Goal: Task Accomplishment & Management: Complete application form

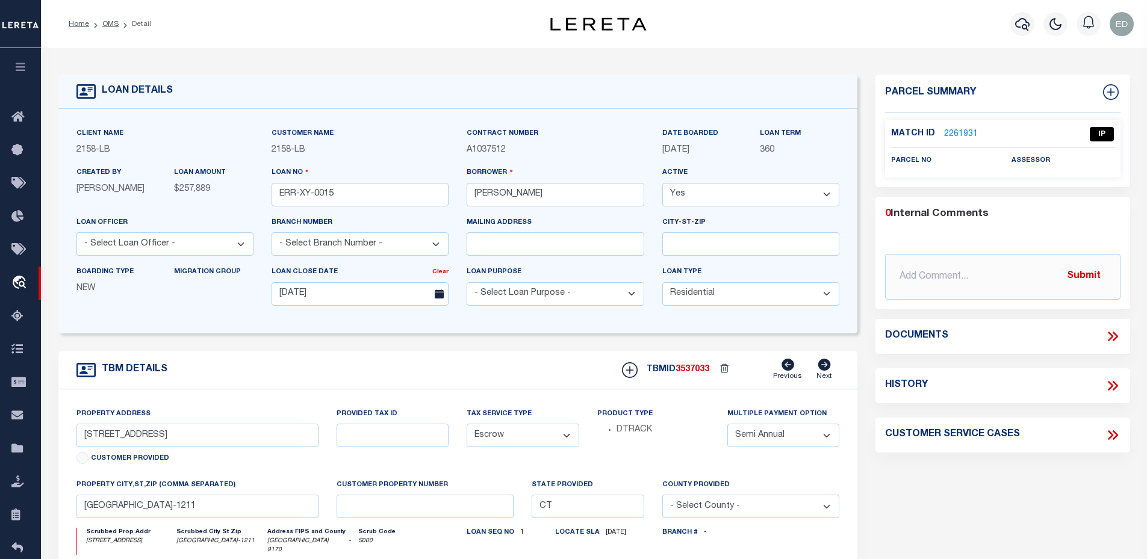
select select "200"
select select "10"
select select "Escrow"
select select "2"
click at [112, 29] on li "OMS" at bounding box center [103, 24] width 29 height 11
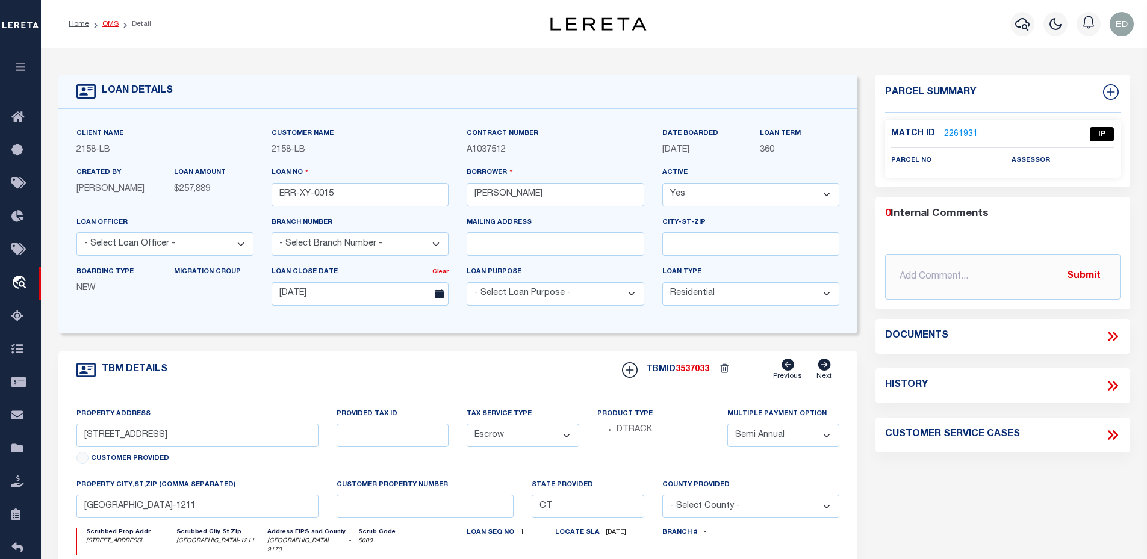
click at [113, 24] on link "OMS" at bounding box center [110, 23] width 16 height 7
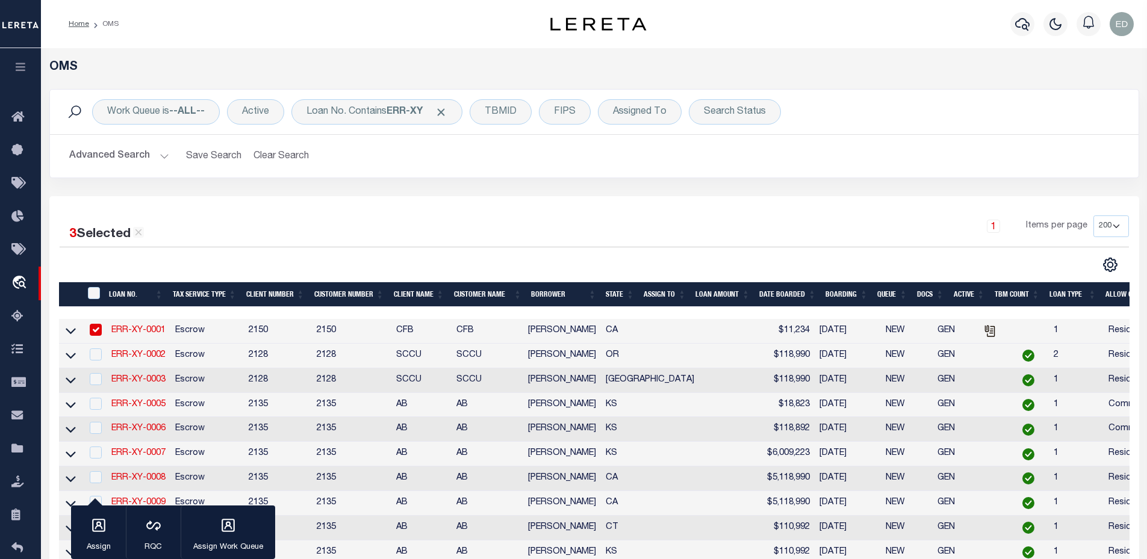
scroll to position [181, 0]
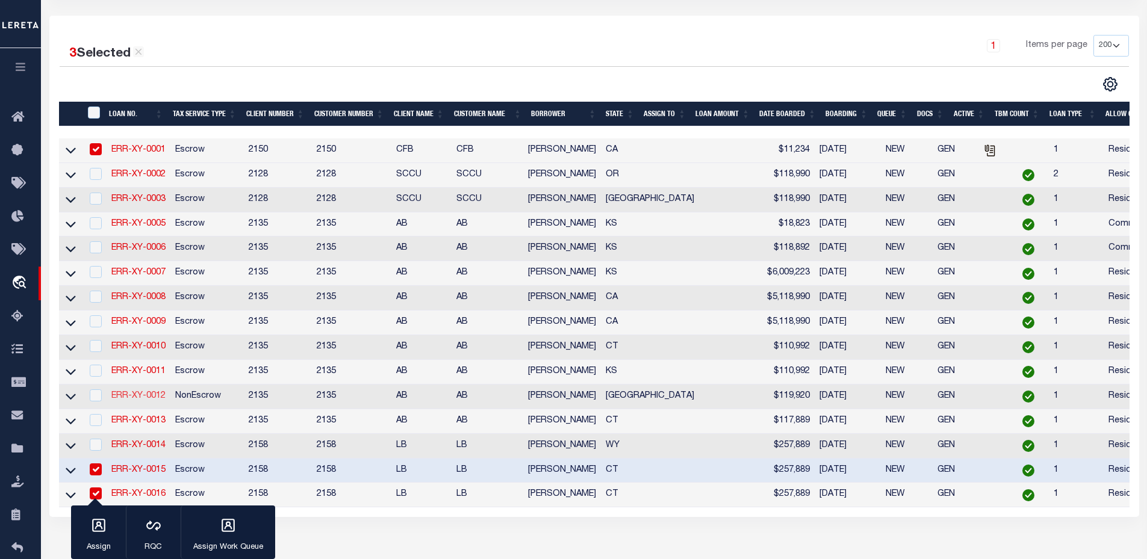
click at [151, 400] on link "ERR-XY-0012" at bounding box center [138, 396] width 54 height 8
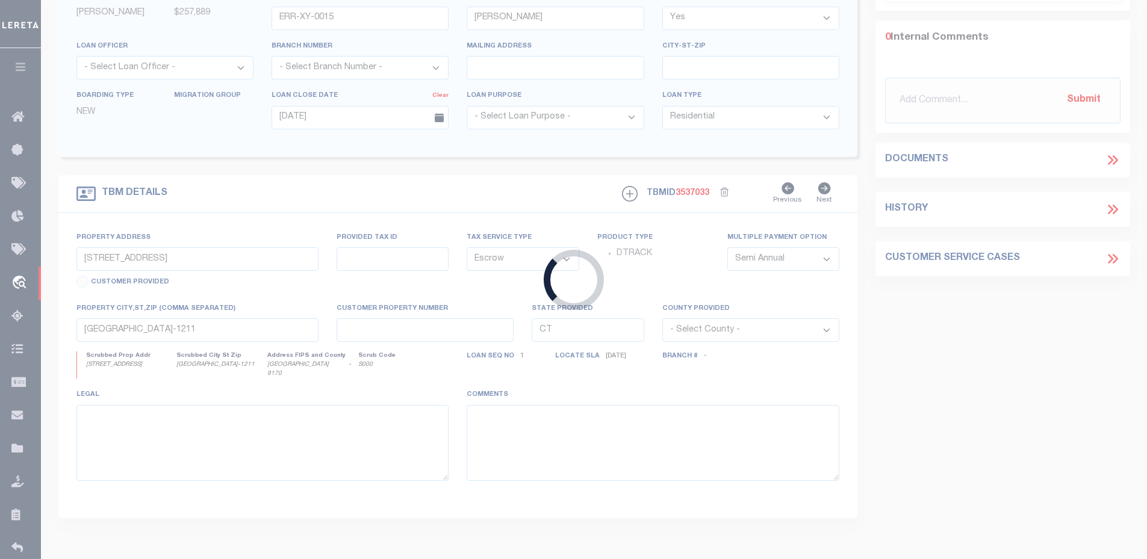
type input "ERR-XY-0012"
type input "Celena Medellin"
type input "08/31/2025"
select select "NonEscrow"
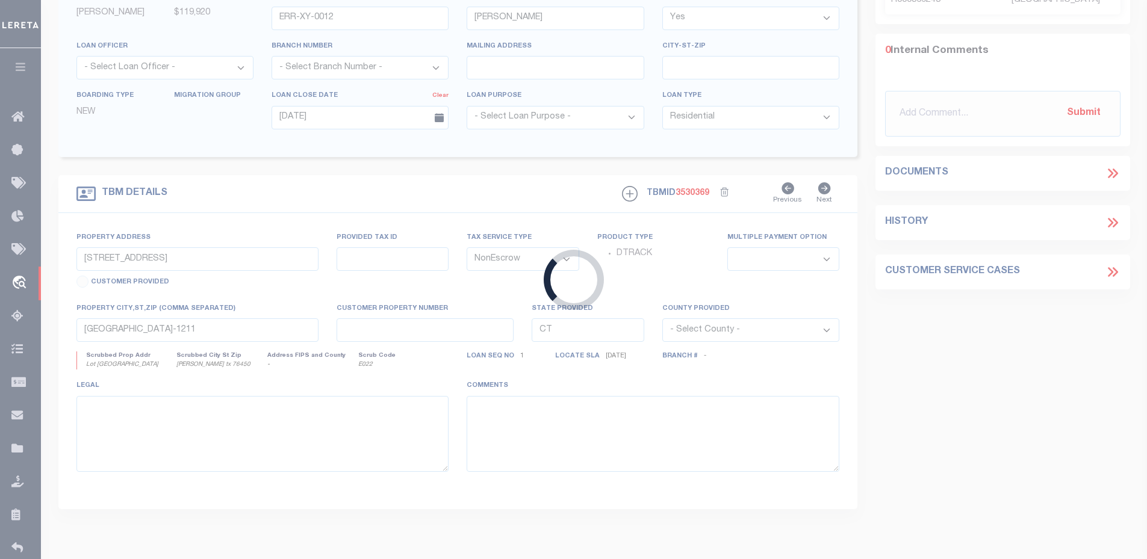
type input "Lot 116 Clearwater Point"
select select
type input "graham tx 76450"
type input "[GEOGRAPHIC_DATA]"
type textarea "SURFACE ONLY OF LOT(S) 116, CLEARWATER POINT , A SUBDIVISION IN PALO PINTO COUN…"
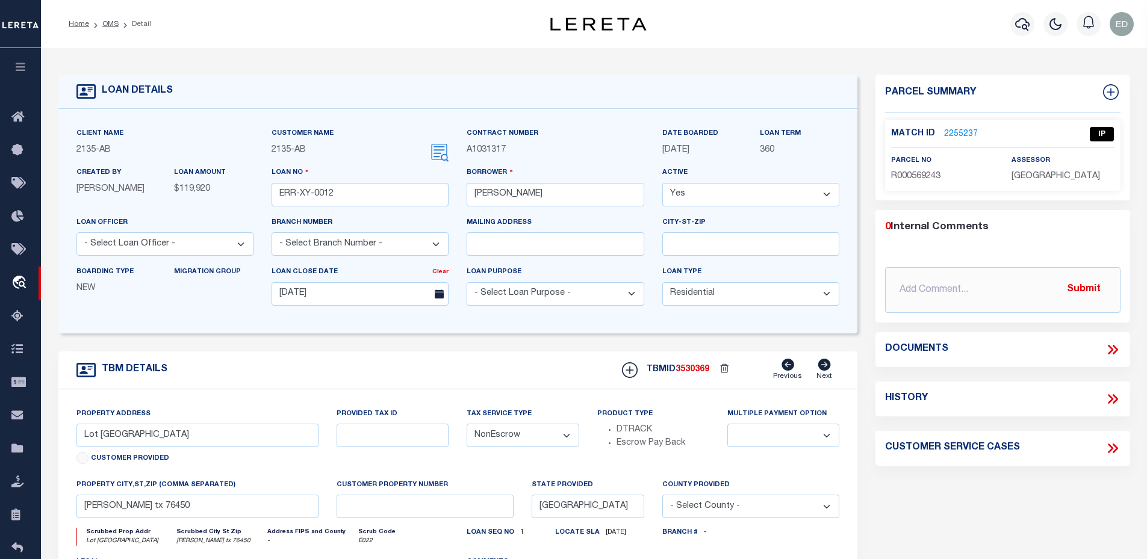
scroll to position [181, 0]
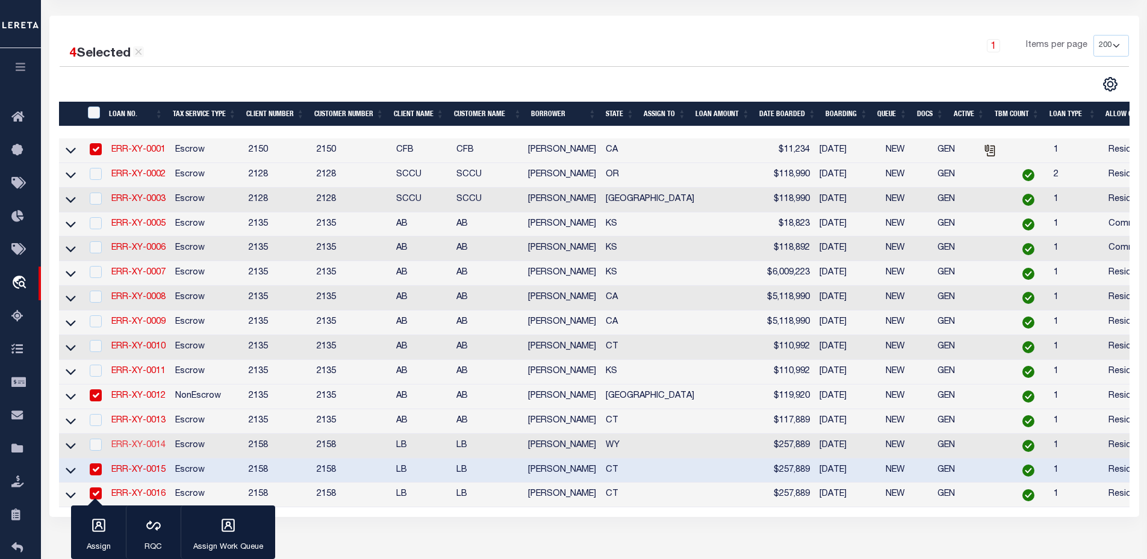
click at [151, 450] on link "ERR-XY-0014" at bounding box center [138, 445] width 54 height 8
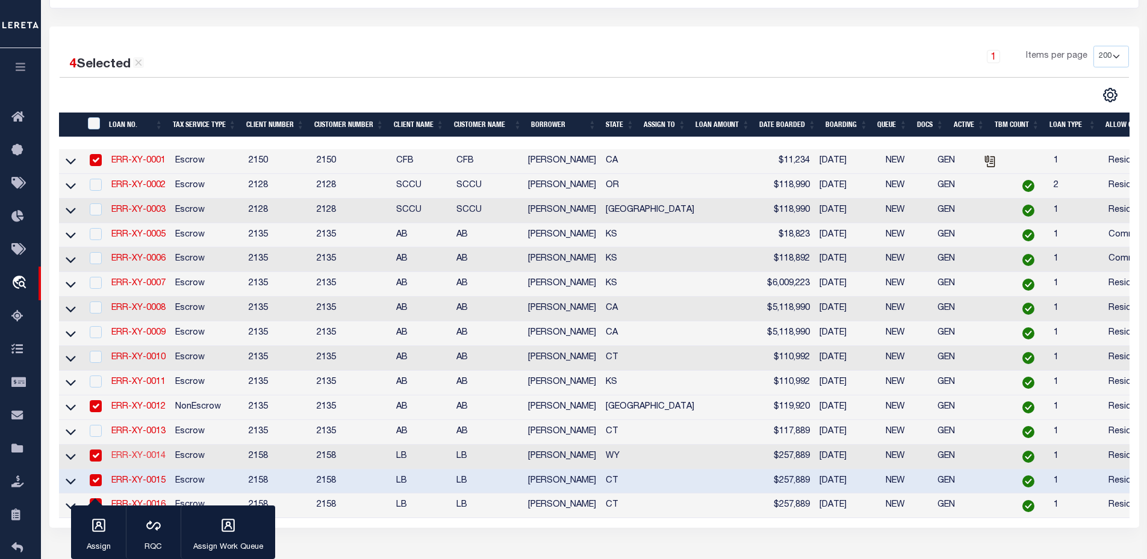
type input "ERR-XY-0014"
type input "[PERSON_NAME]"
type input "09/24/2025"
select select "Escrow"
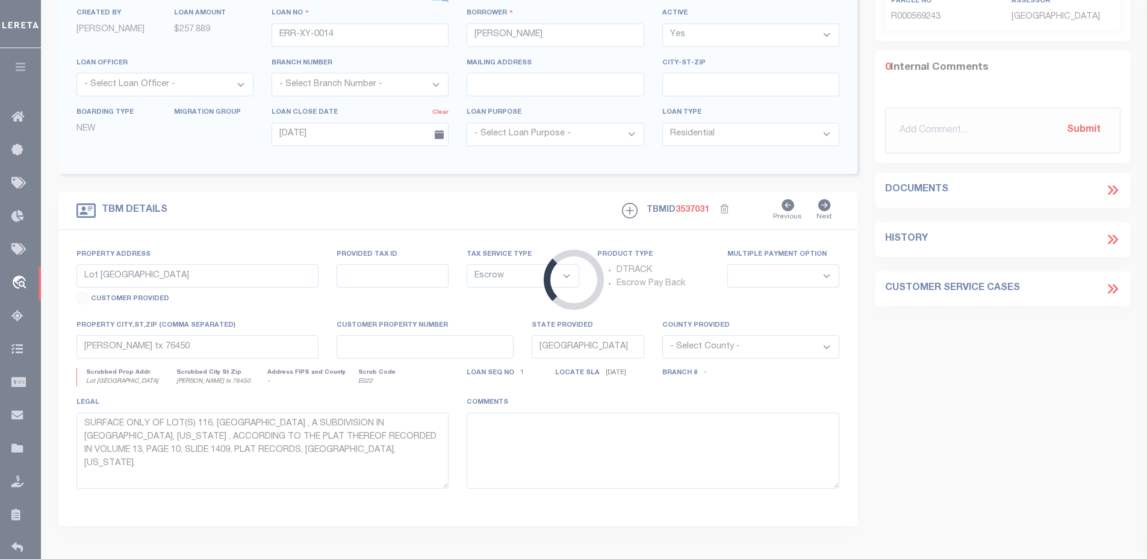
type input "1357 MAPLE ST"
select select
type input "WHEATLAND WY 82201-2856"
type input "WY"
select select
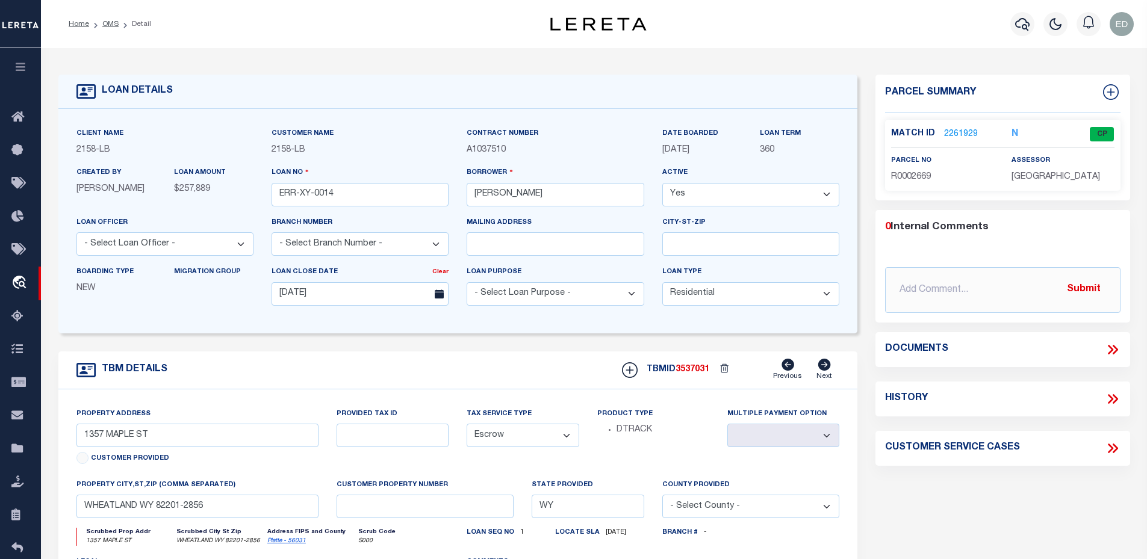
click at [951, 132] on link "2261929" at bounding box center [961, 134] width 34 height 13
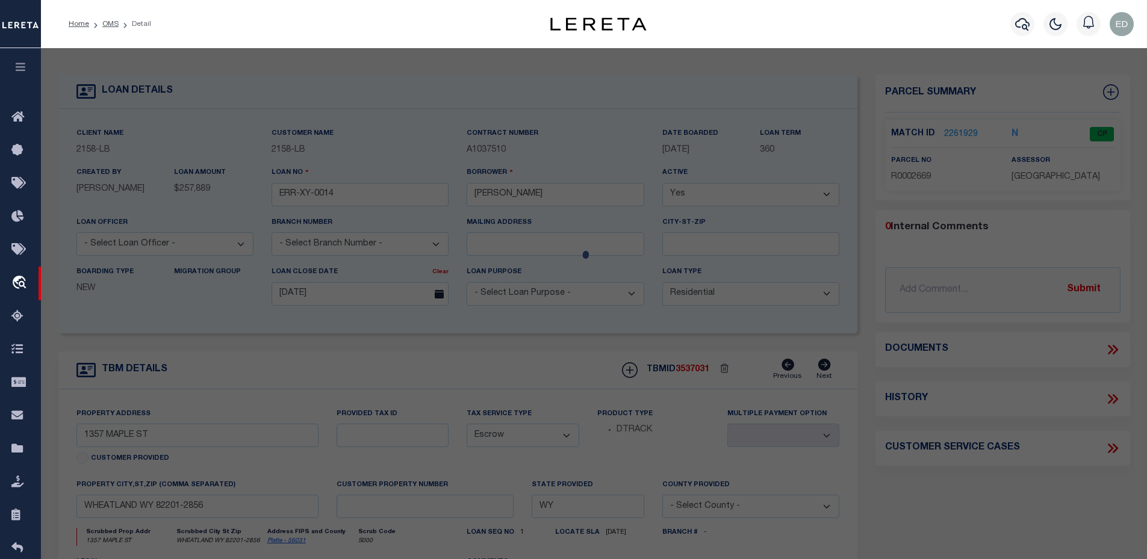
select select "AS"
checkbox input "false"
select select "CP"
type input "C,PARTRICK CULLEN"
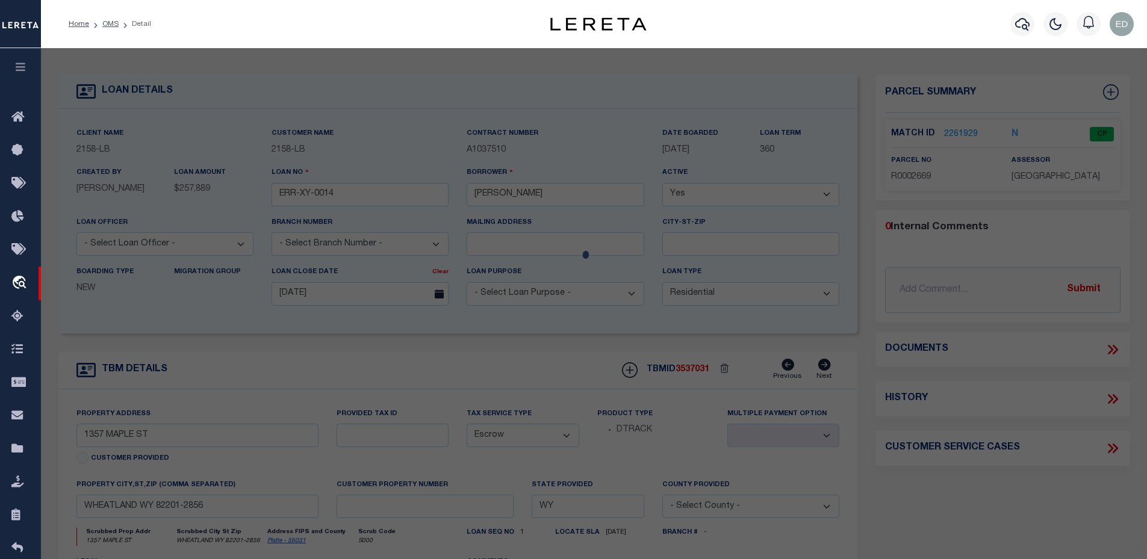
select select "ATL"
select select "ADD"
type input "1357 MAPLE ST"
checkbox input "false"
type input "WHEATLAND, WY 82201"
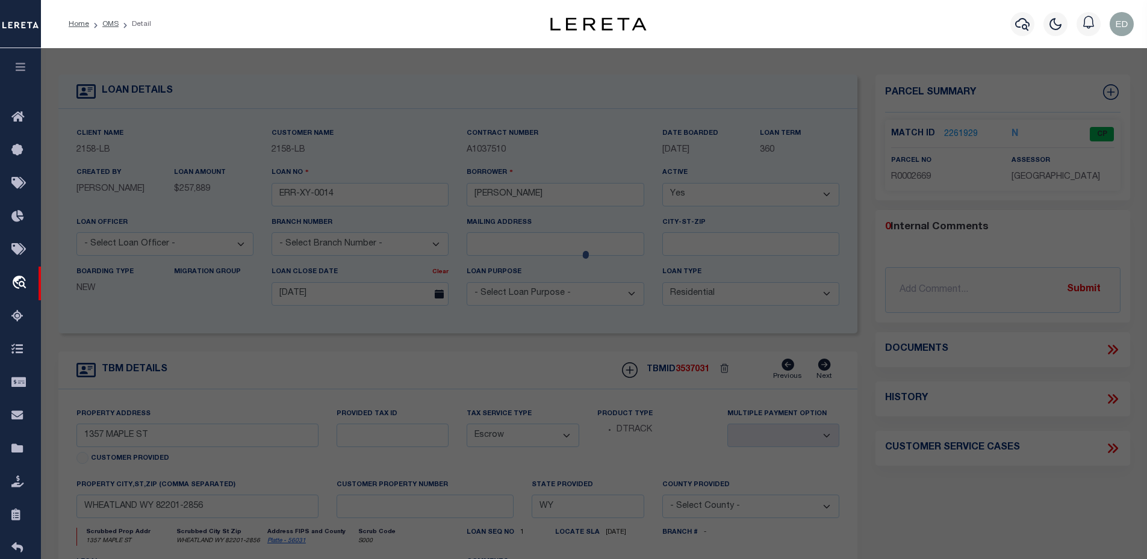
type textarea "TOWN OF WHEATLAND, ORIGINAL TOWN, BLOCK 114, W2 OF LOTS 6 & 7"
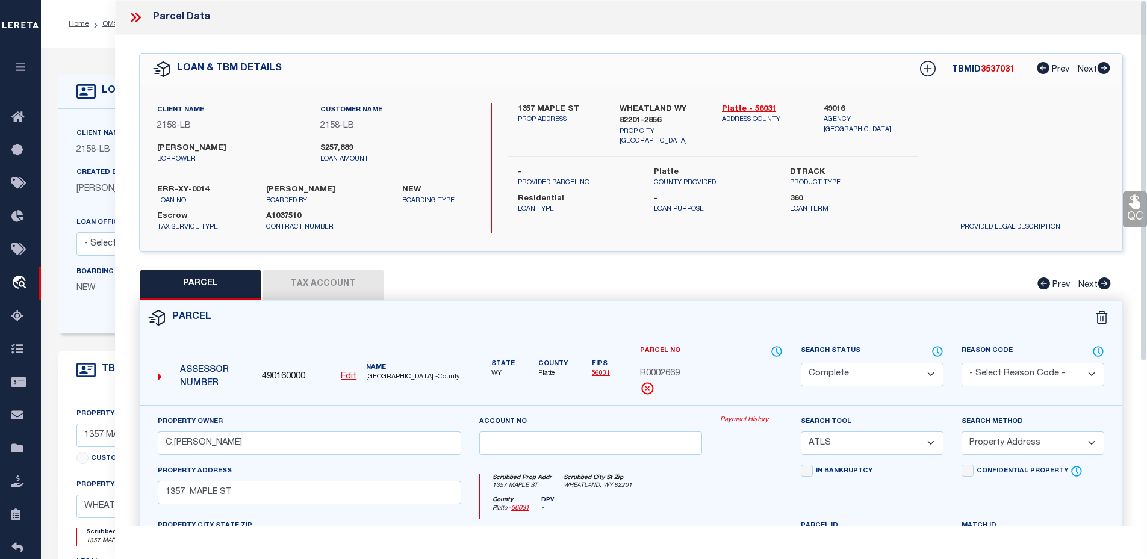
click at [298, 279] on button "Tax Account" at bounding box center [323, 285] width 120 height 30
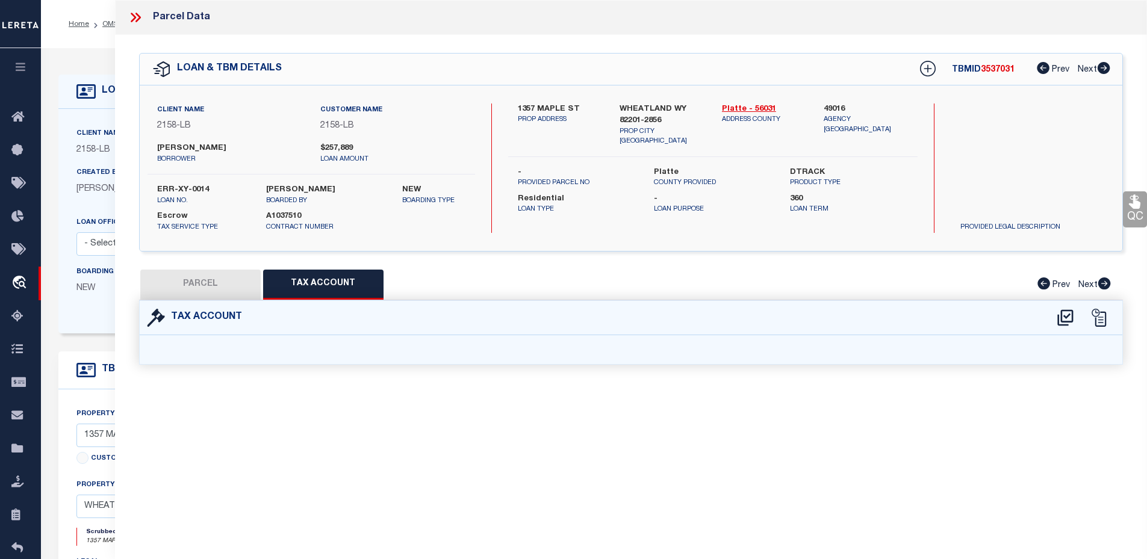
select select "100"
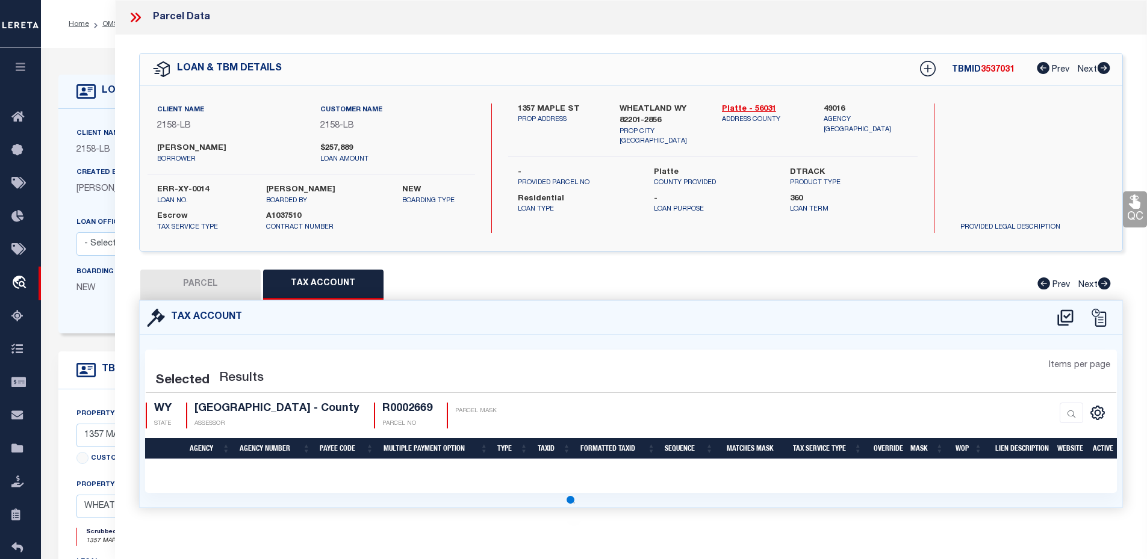
select select "100"
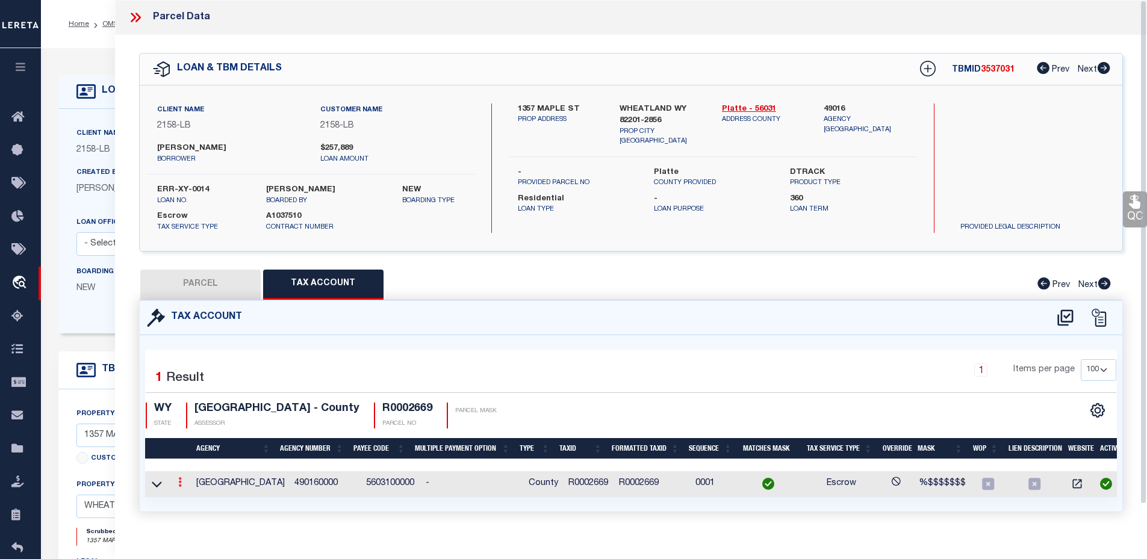
click at [176, 484] on link at bounding box center [179, 484] width 13 height 10
click at [176, 483] on link at bounding box center [179, 484] width 13 height 10
click at [1056, 323] on icon at bounding box center [1065, 317] width 20 height 19
select select "100"
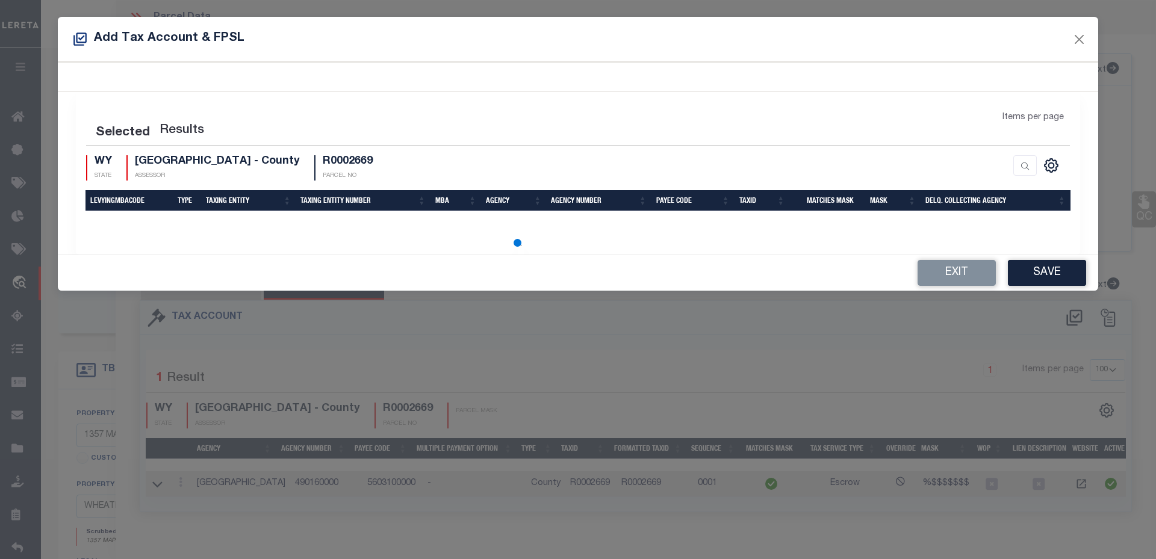
select select "100"
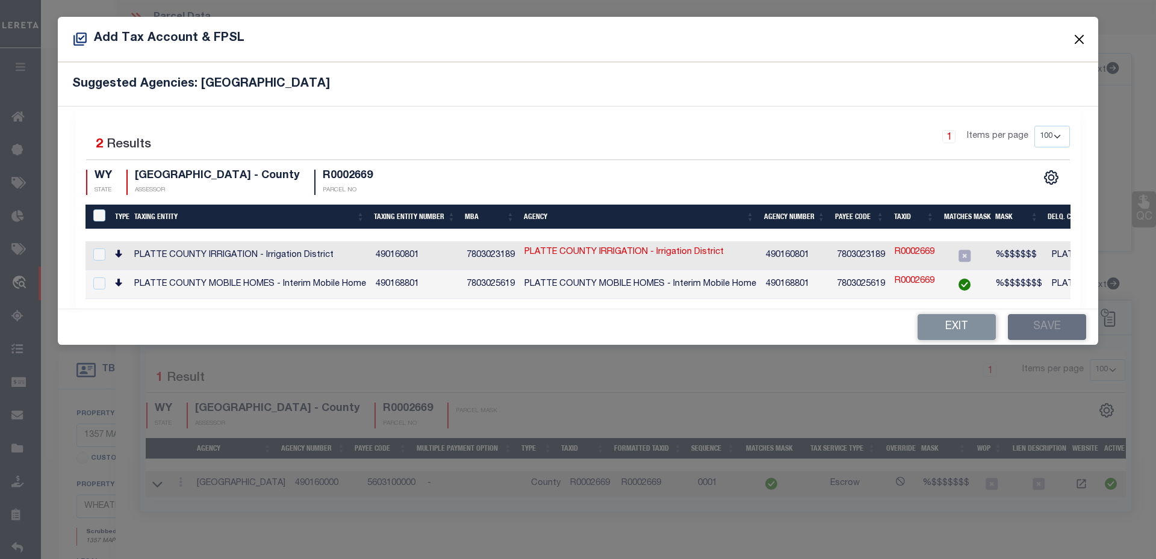
click at [1087, 40] on button "Close" at bounding box center [1080, 39] width 16 height 16
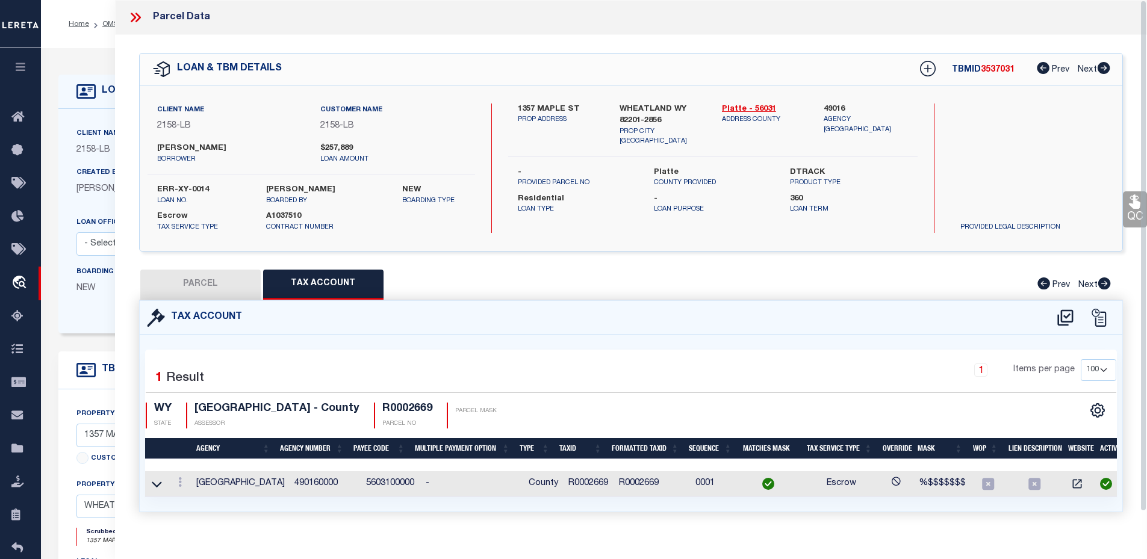
click at [137, 19] on icon at bounding box center [136, 18] width 16 height 16
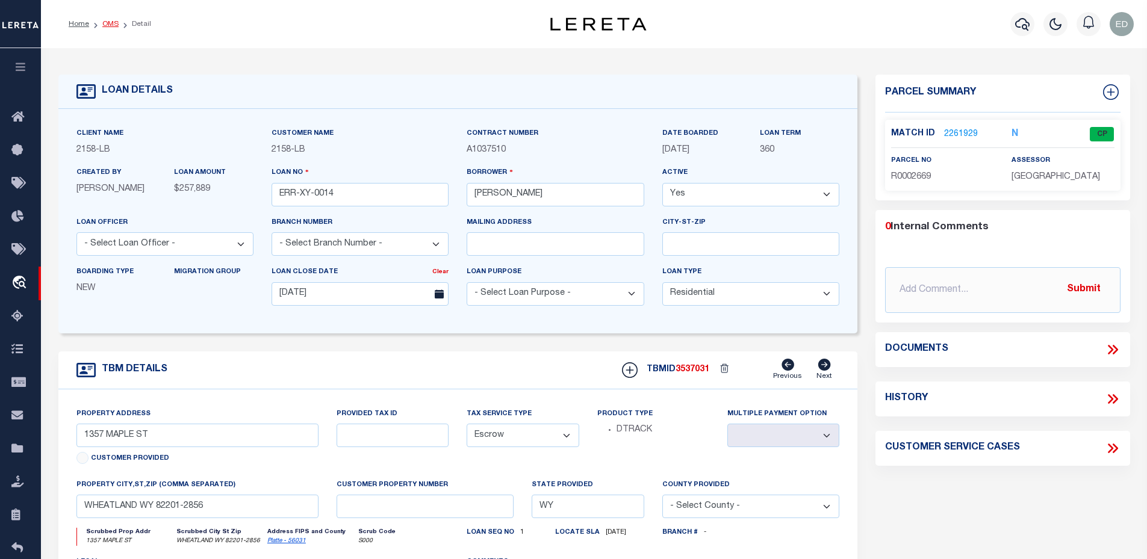
click at [106, 26] on link "OMS" at bounding box center [110, 23] width 16 height 7
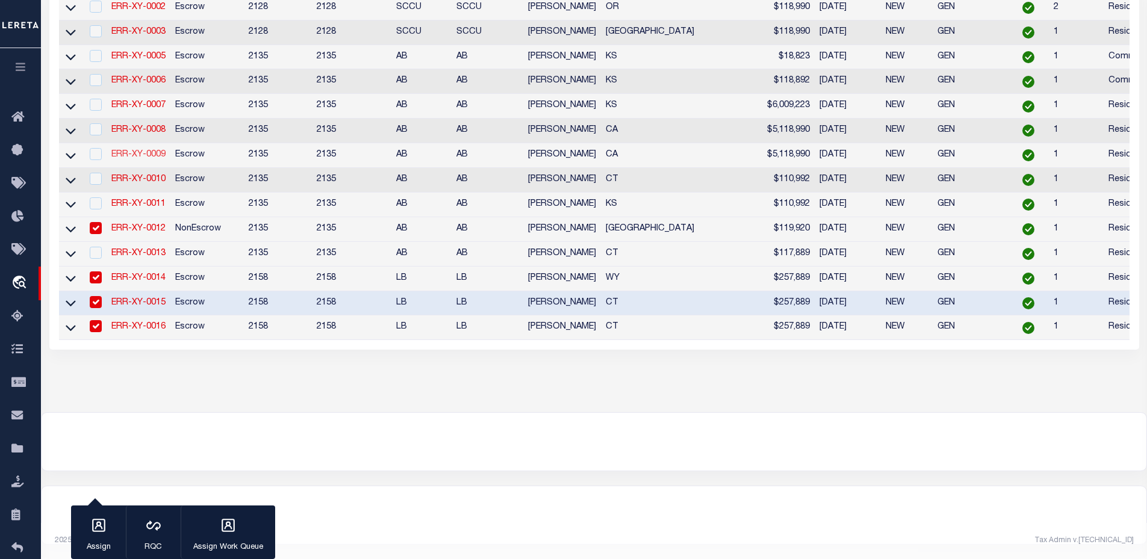
scroll to position [52, 0]
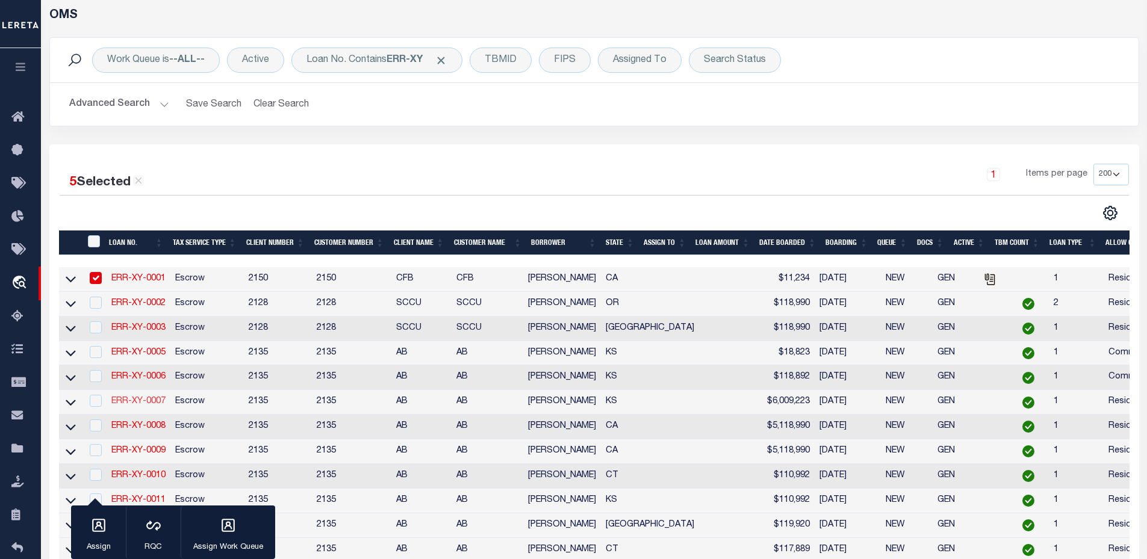
click at [143, 405] on link "ERR-XY-0007" at bounding box center [138, 401] width 54 height 8
type input "ERR-XY-0007"
type input "[DATE]"
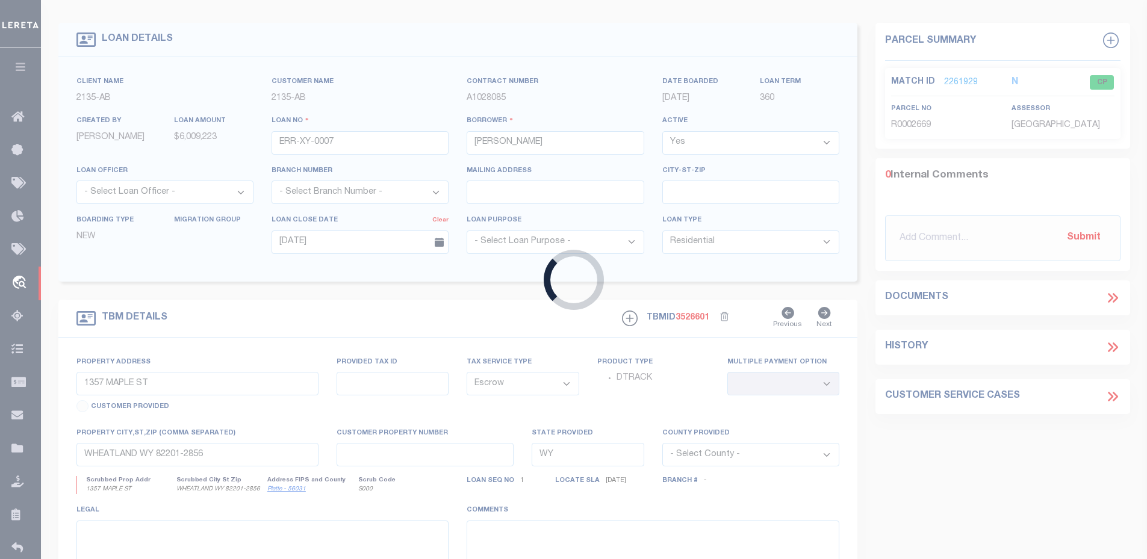
type input "[STREET_ADDRESS]"
type input "WICHITA KS 67226-2244"
type input "KS"
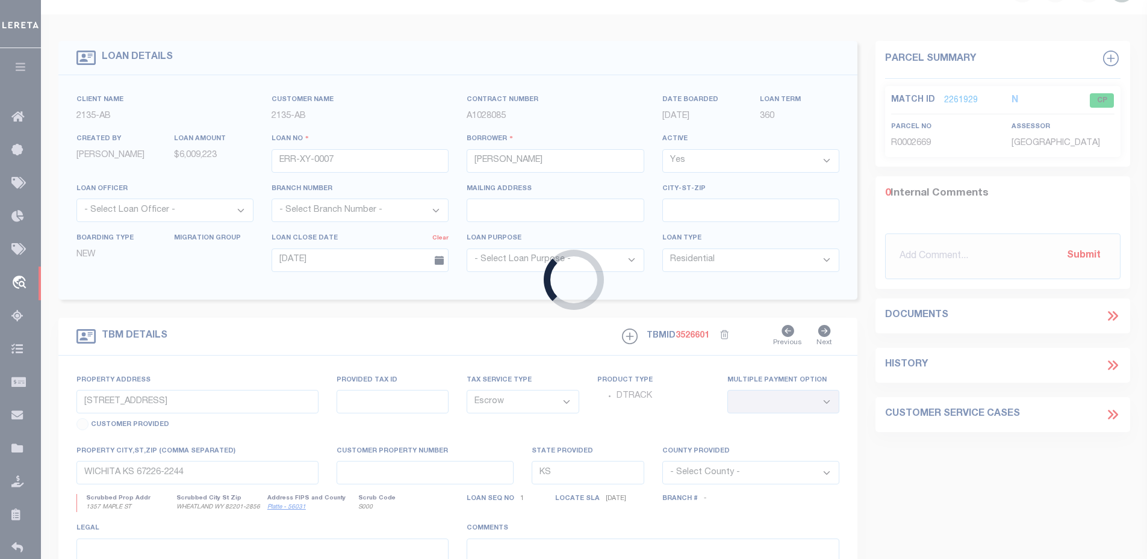
select select "2"
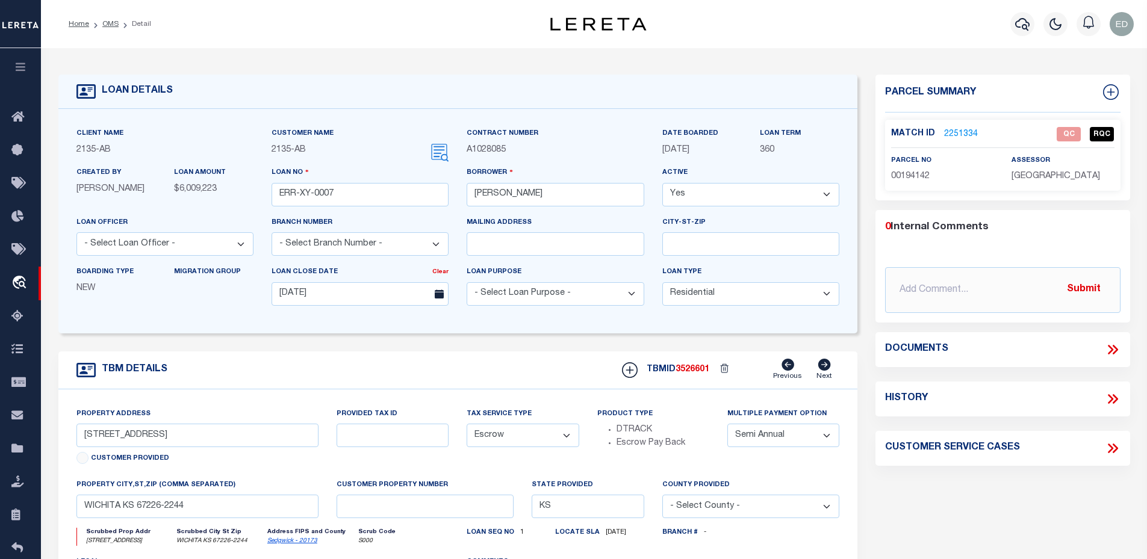
click at [962, 132] on link "2251334" at bounding box center [961, 134] width 34 height 13
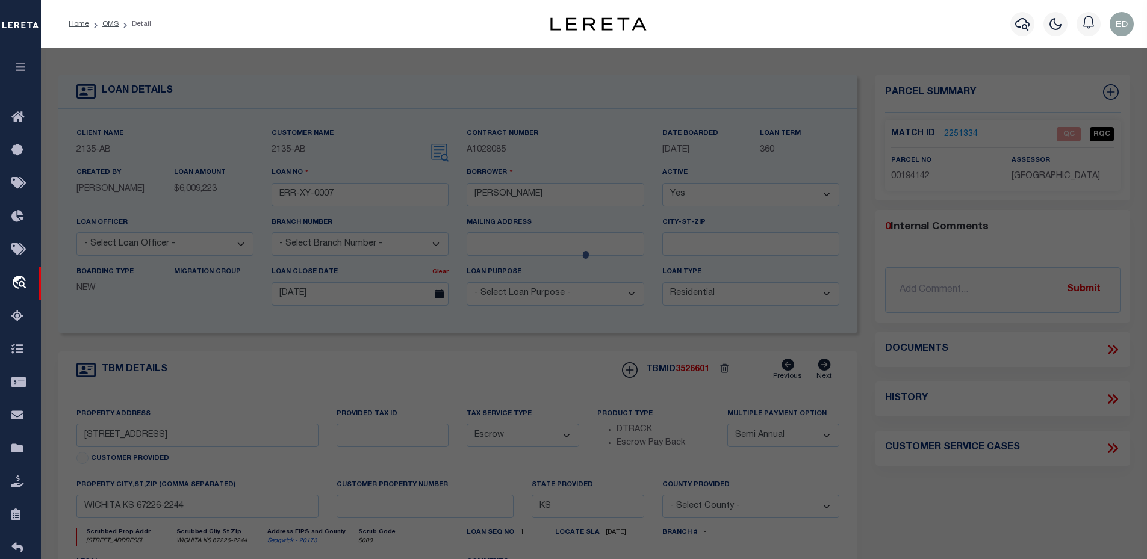
select select "AS"
select select
checkbox input "false"
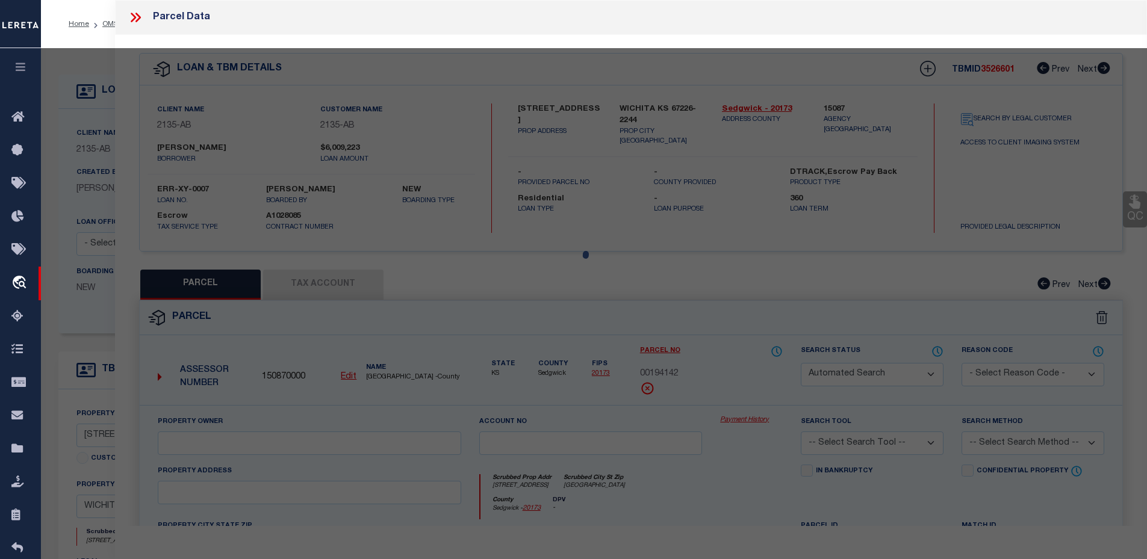
select select "QC"
type input "[PERSON_NAME] L"
select select "ATL"
select select "ADD"
type input "[STREET_ADDRESS]"
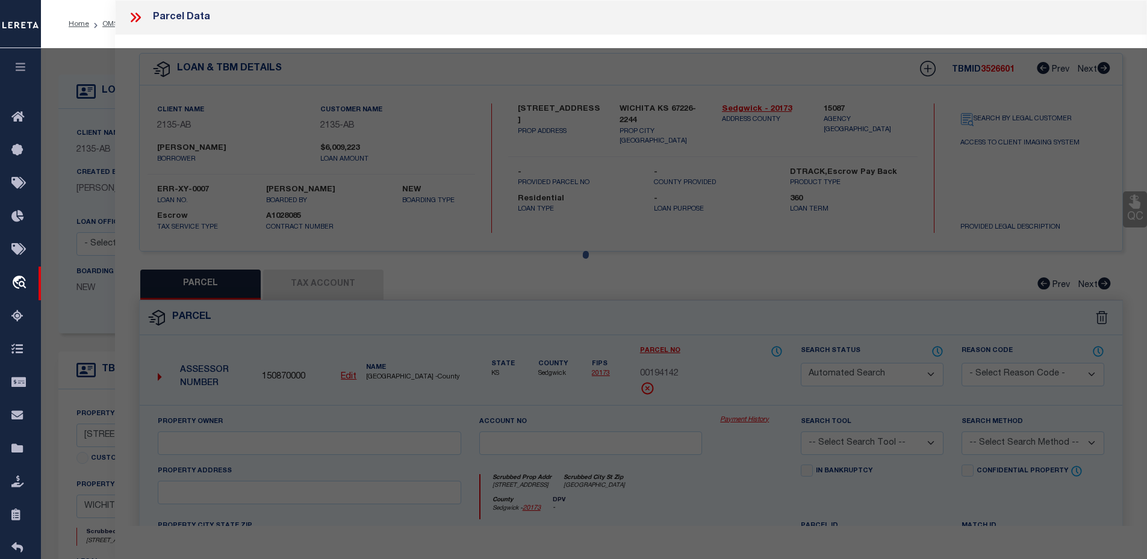
checkbox input "false"
type input "[GEOGRAPHIC_DATA]"
type textarea "LOT 12 BLOCK 2 [GEOGRAPHIC_DATA] EIGHTH ADD."
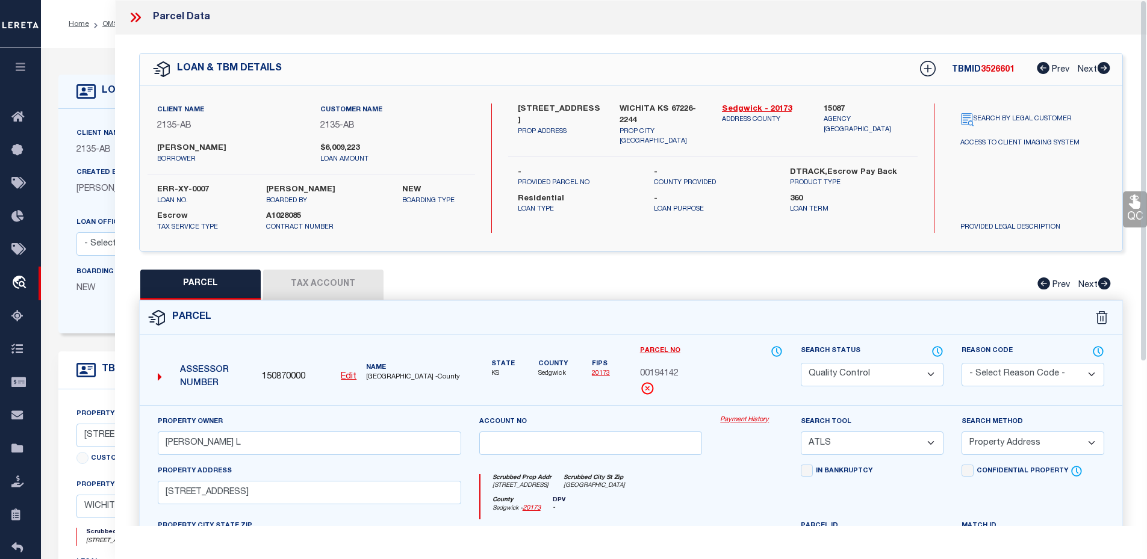
click at [307, 293] on button "Tax Account" at bounding box center [323, 285] width 120 height 30
select select "100"
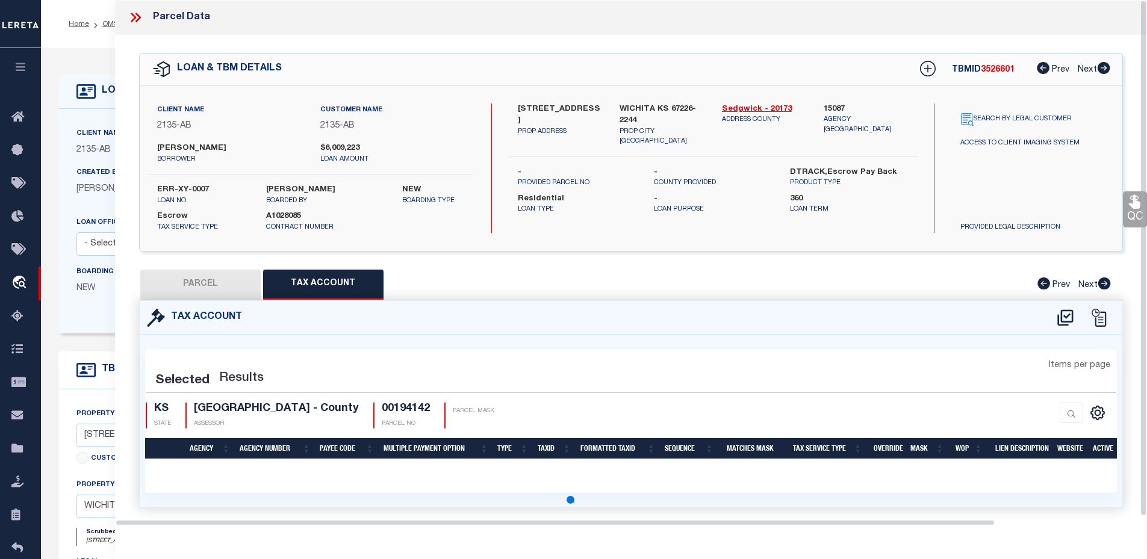
select select "100"
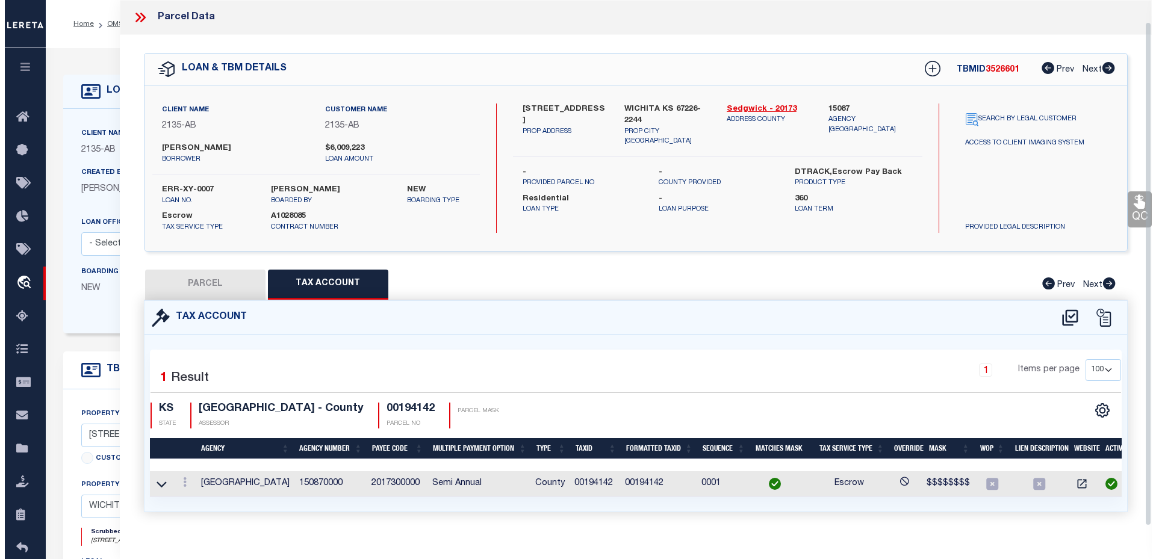
scroll to position [22, 0]
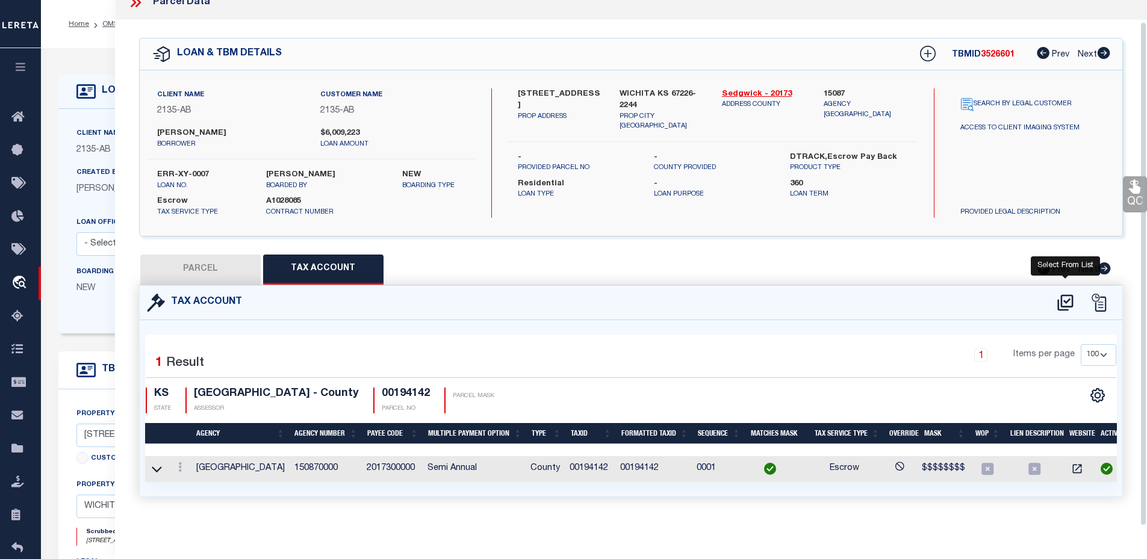
click at [1059, 293] on icon at bounding box center [1065, 302] width 20 height 19
select select "100"
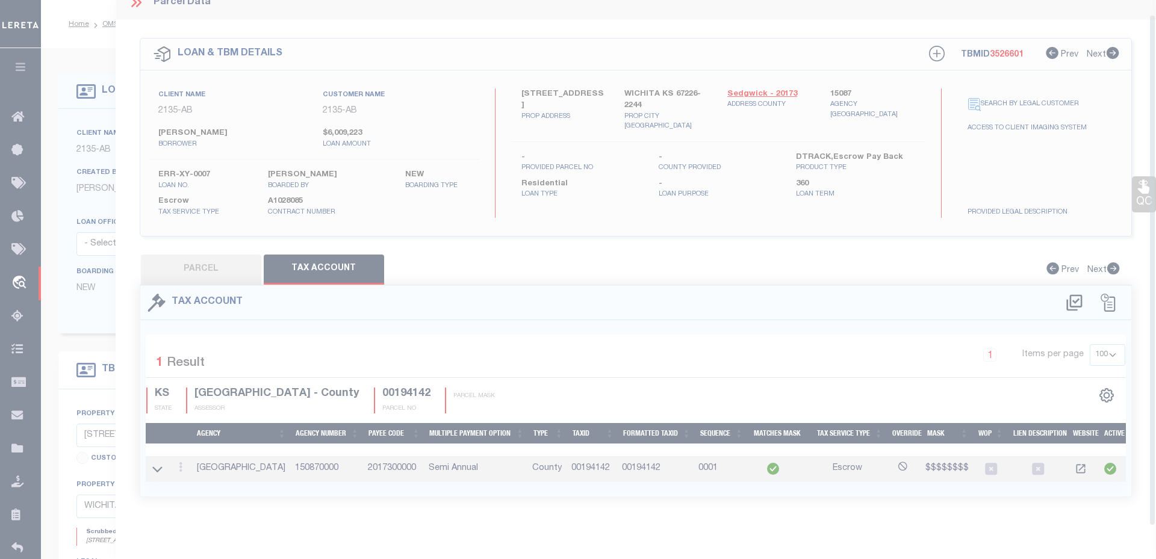
scroll to position [14, 0]
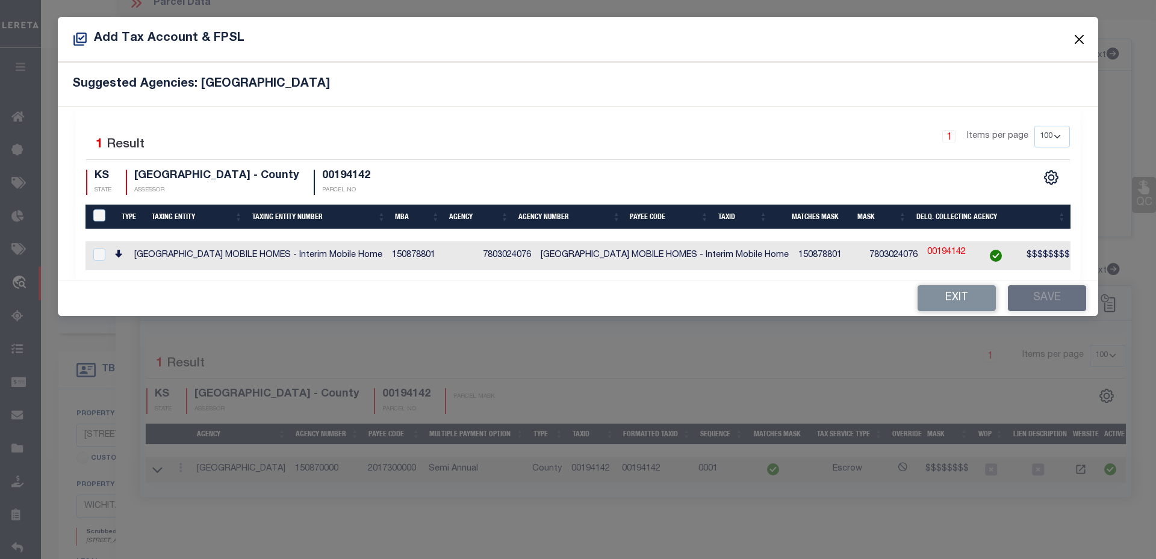
click at [1082, 34] on button "Close" at bounding box center [1080, 39] width 16 height 16
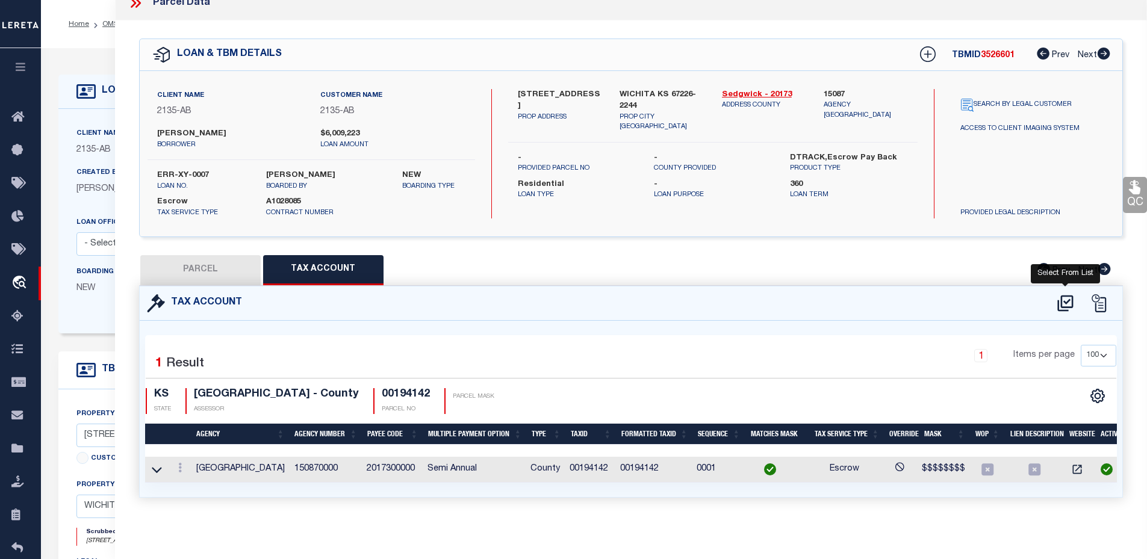
click at [1071, 299] on icon at bounding box center [1065, 303] width 20 height 19
select select "100"
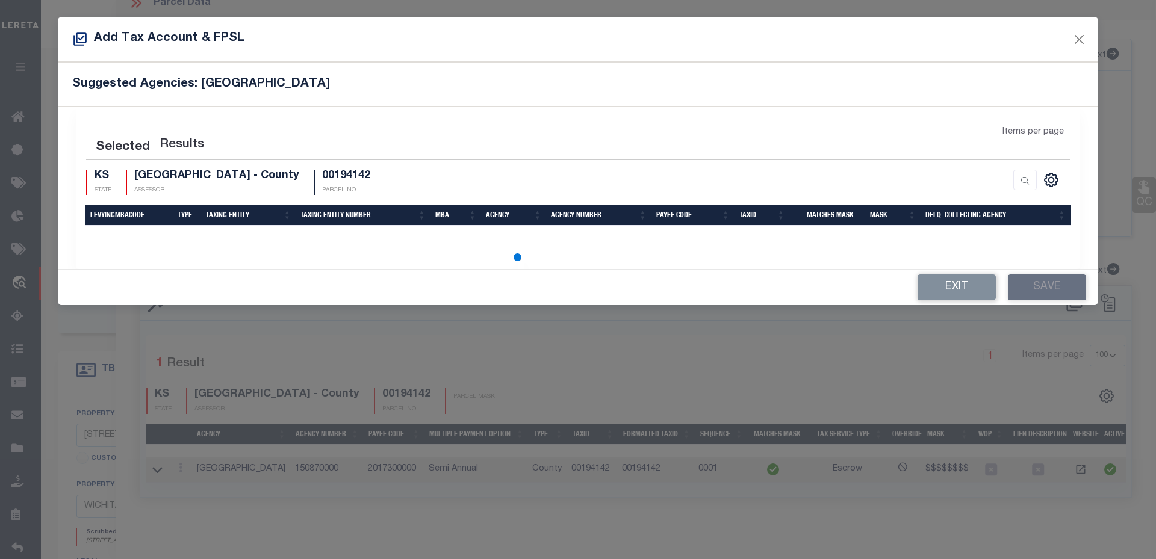
select select "100"
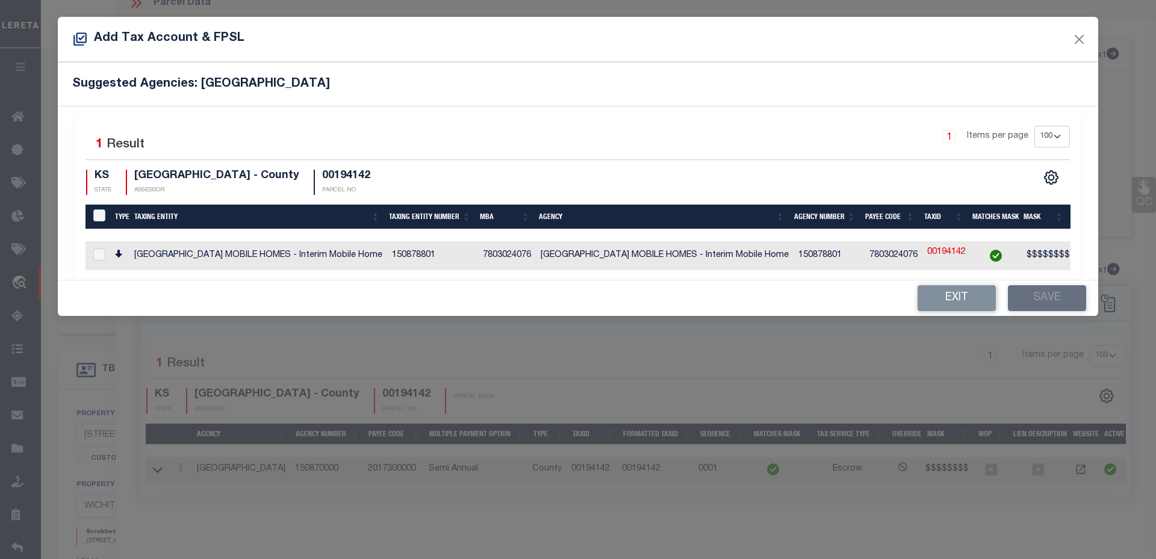
click at [487, 256] on td "7803024076" at bounding box center [507, 255] width 58 height 29
checkbox input "true"
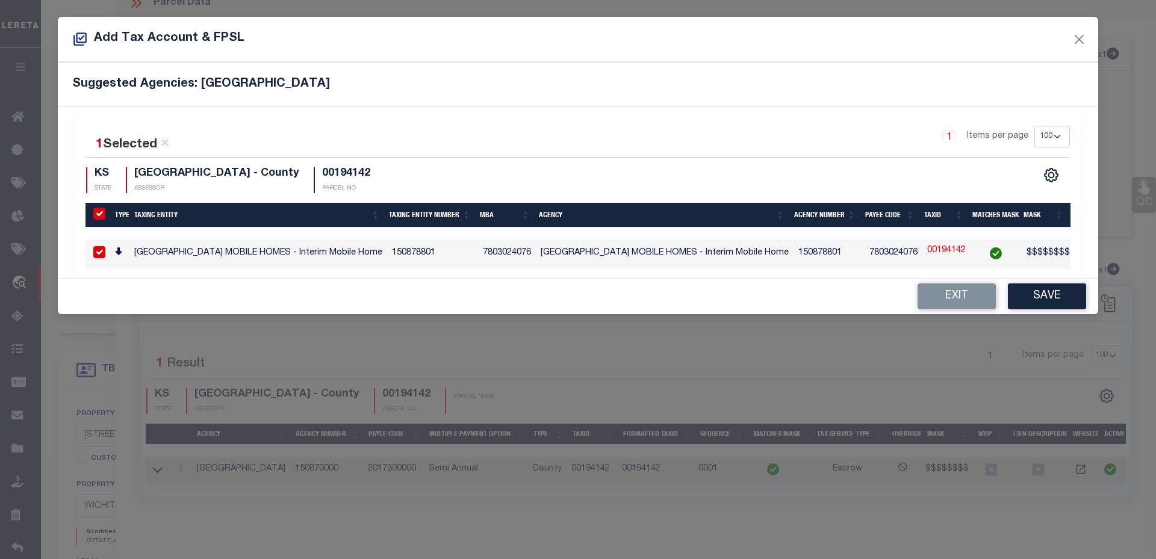
click at [487, 256] on td "7803024076" at bounding box center [507, 254] width 58 height 29
checkbox input "false"
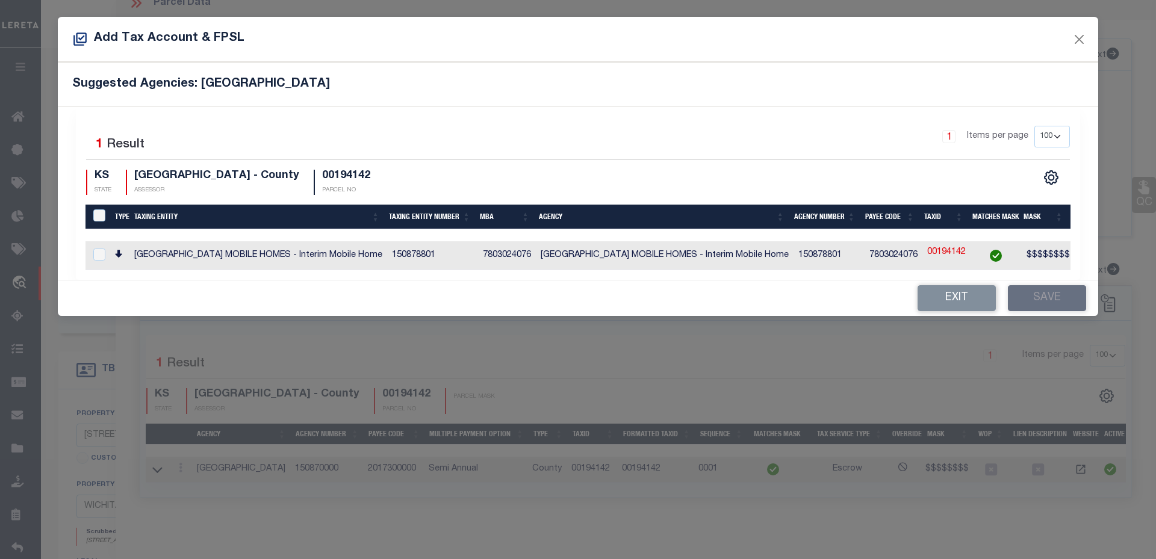
click at [796, 252] on td "150878801" at bounding box center [828, 255] width 71 height 29
checkbox input "true"
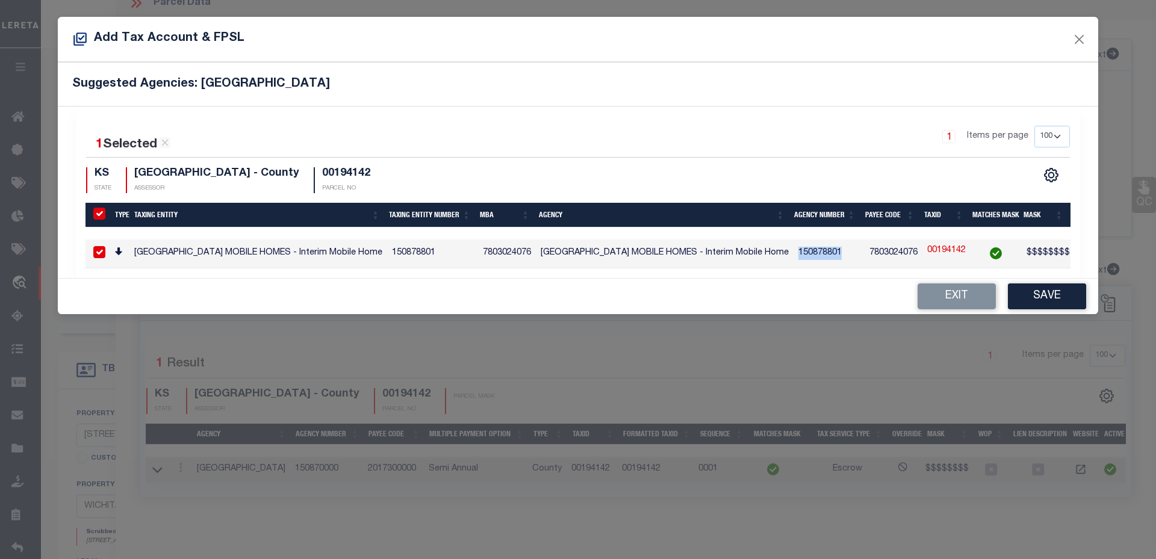
click at [796, 252] on td "150878801" at bounding box center [828, 254] width 71 height 29
checkbox input "false"
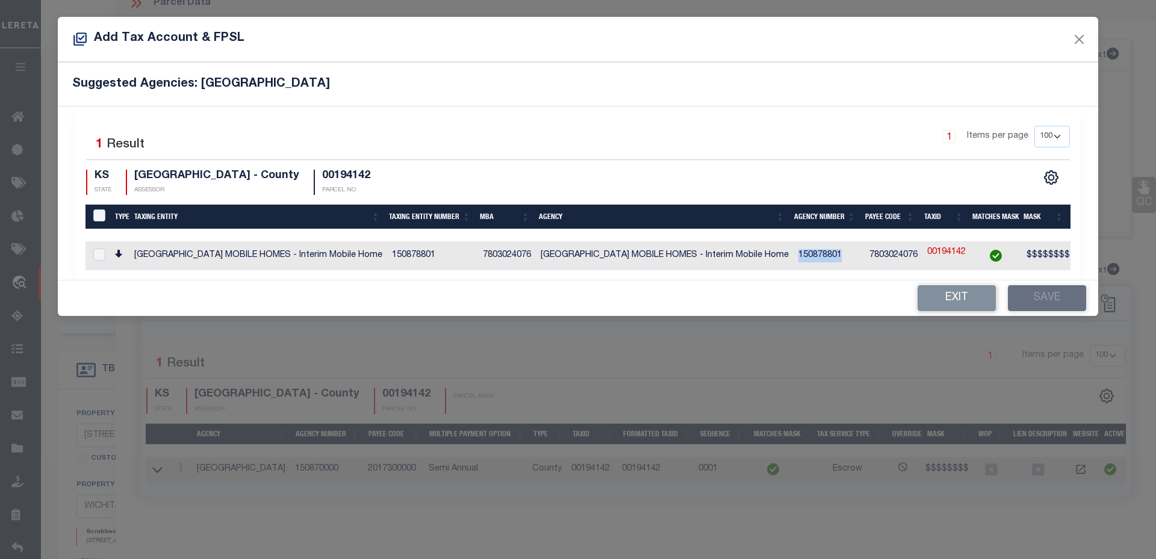
copy td "150878801"
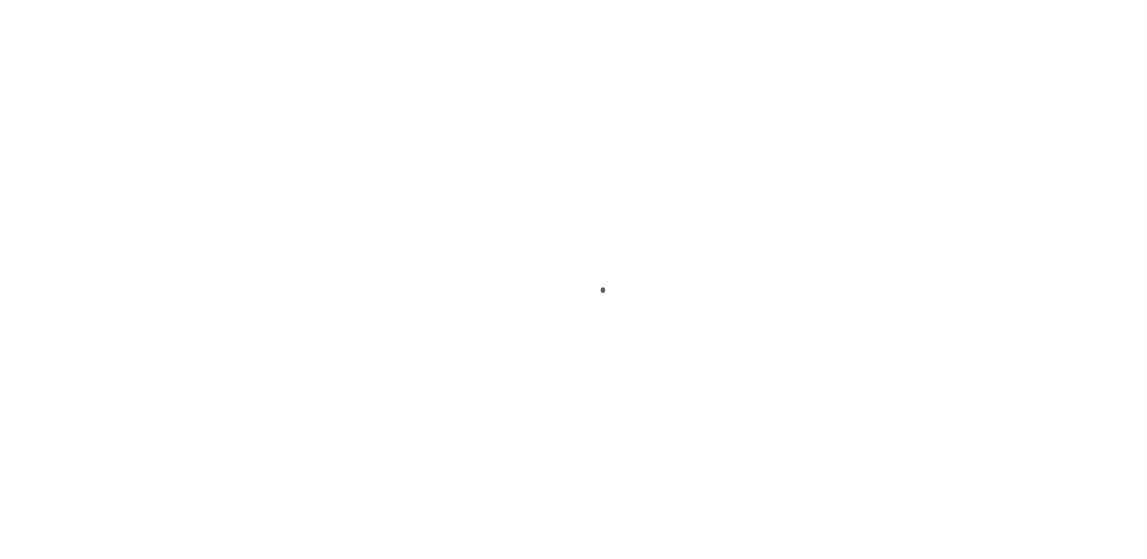
select select "10"
select select "Escrow"
select select "2"
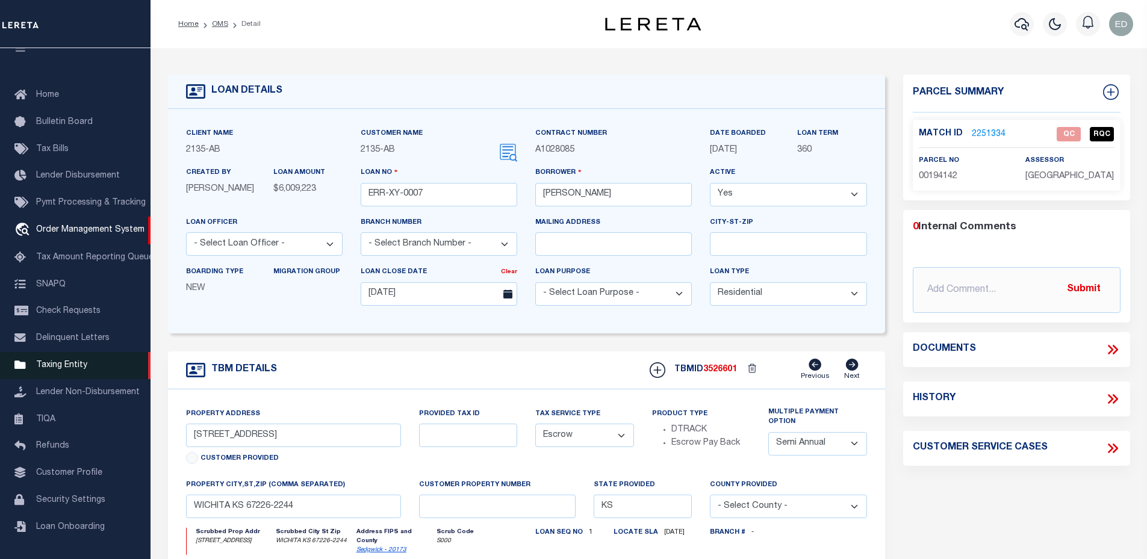
click at [63, 361] on span "Taxing Entity" at bounding box center [61, 365] width 51 height 8
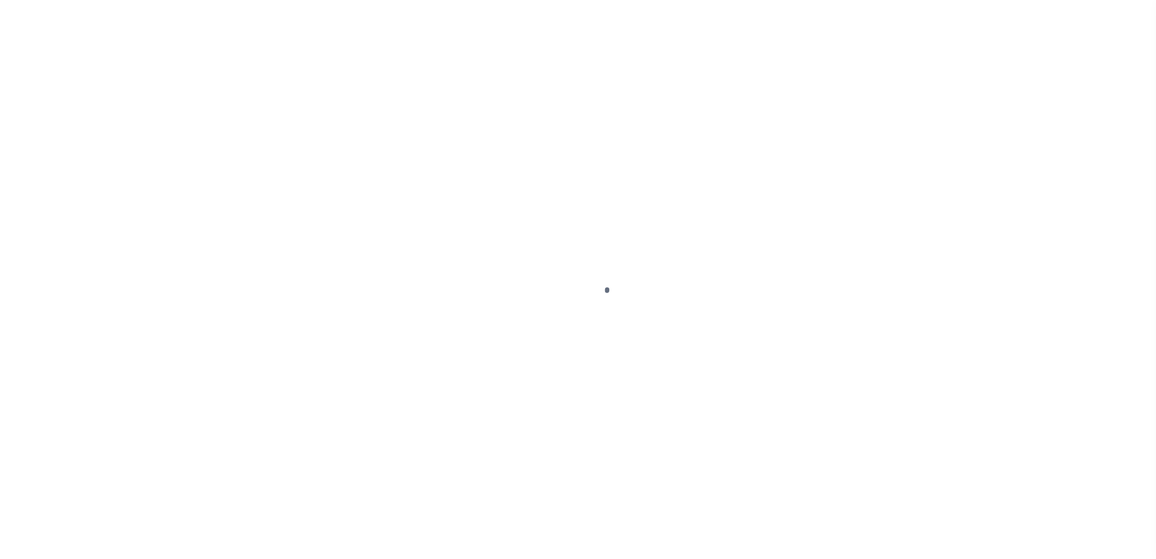
select select
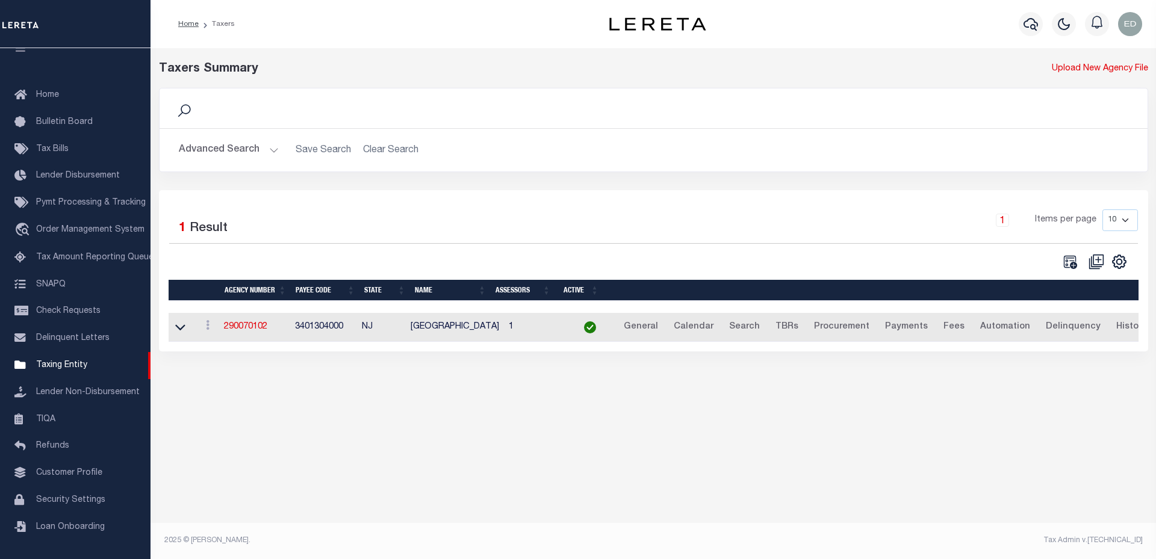
click at [223, 149] on button "Advanced Search" at bounding box center [229, 149] width 100 height 23
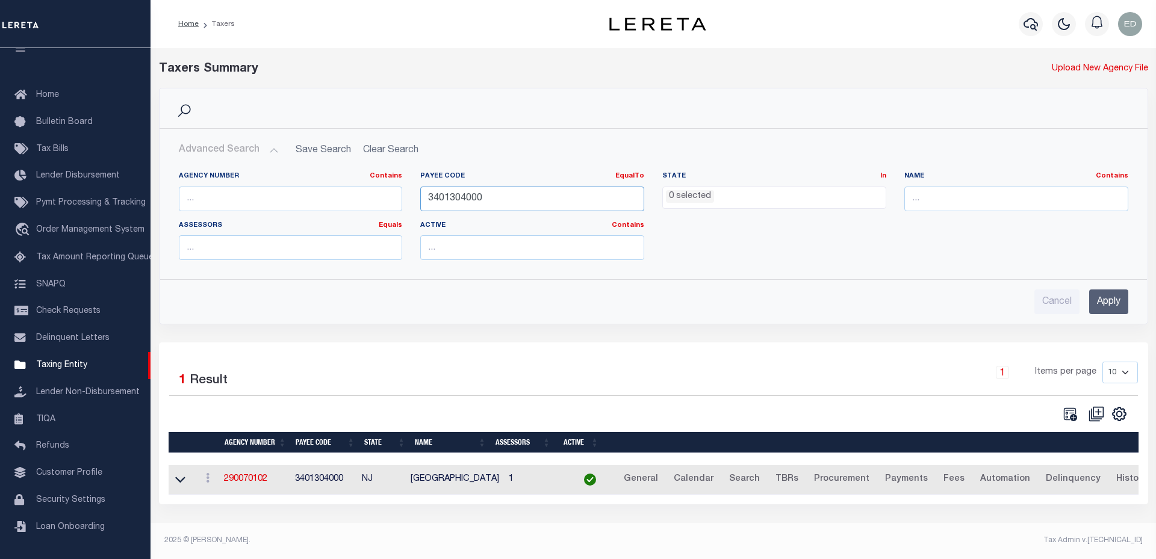
click at [446, 203] on input "3401304000" at bounding box center [532, 199] width 224 height 25
click at [258, 206] on input "text" at bounding box center [291, 199] width 224 height 25
paste input "150878801"
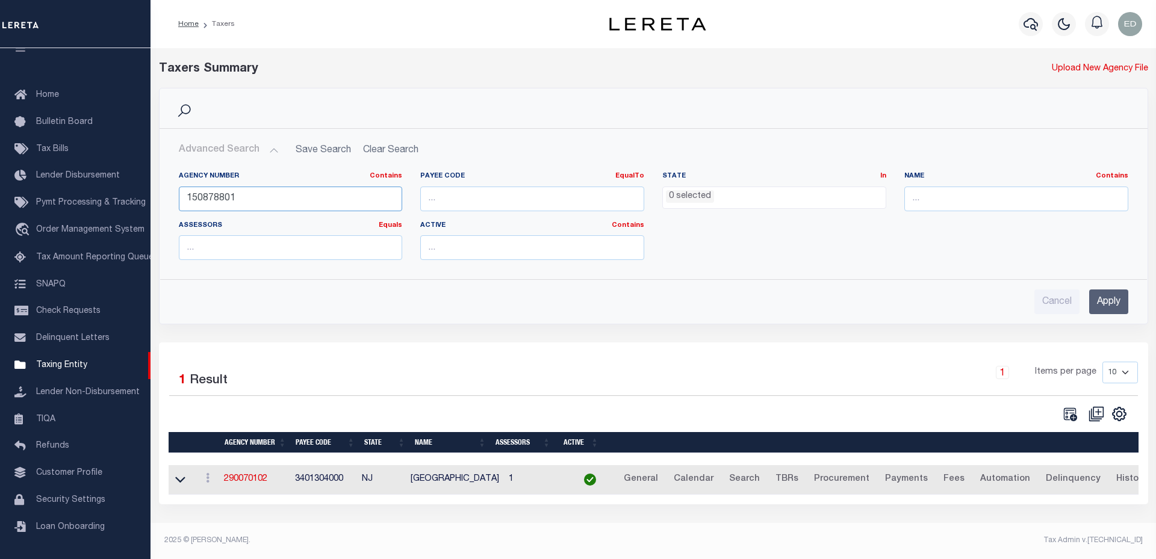
type input "150878801"
click at [1107, 304] on input "Apply" at bounding box center [1108, 302] width 39 height 25
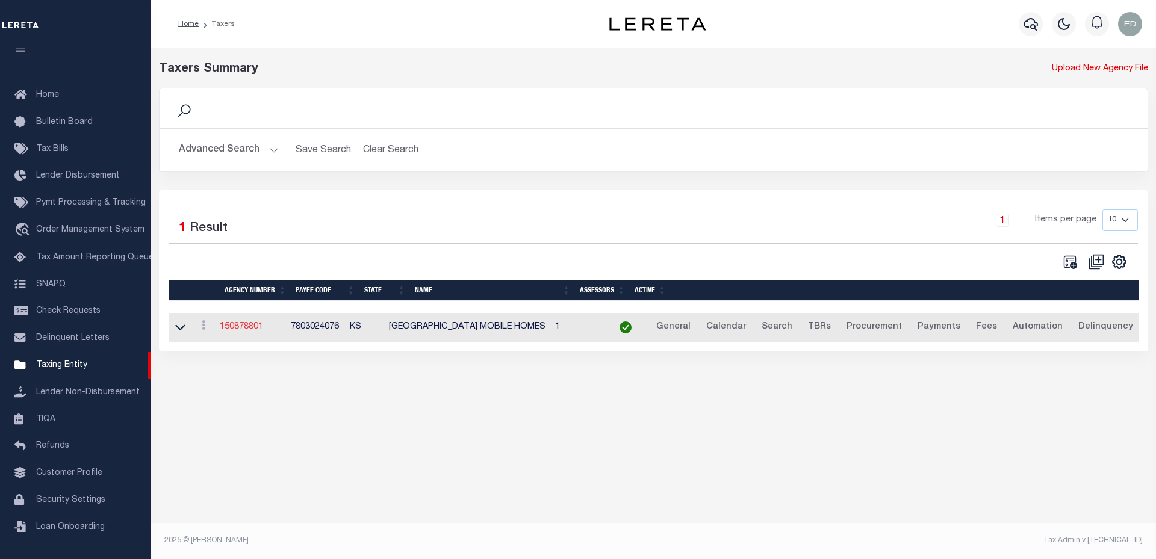
click at [258, 327] on link "150878801" at bounding box center [241, 327] width 43 height 8
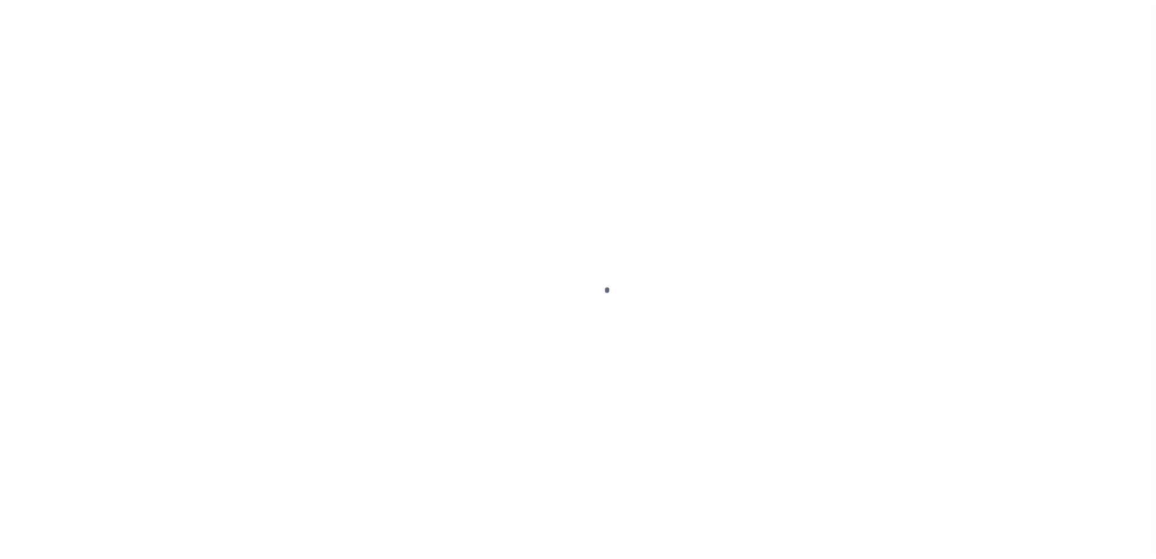
select select
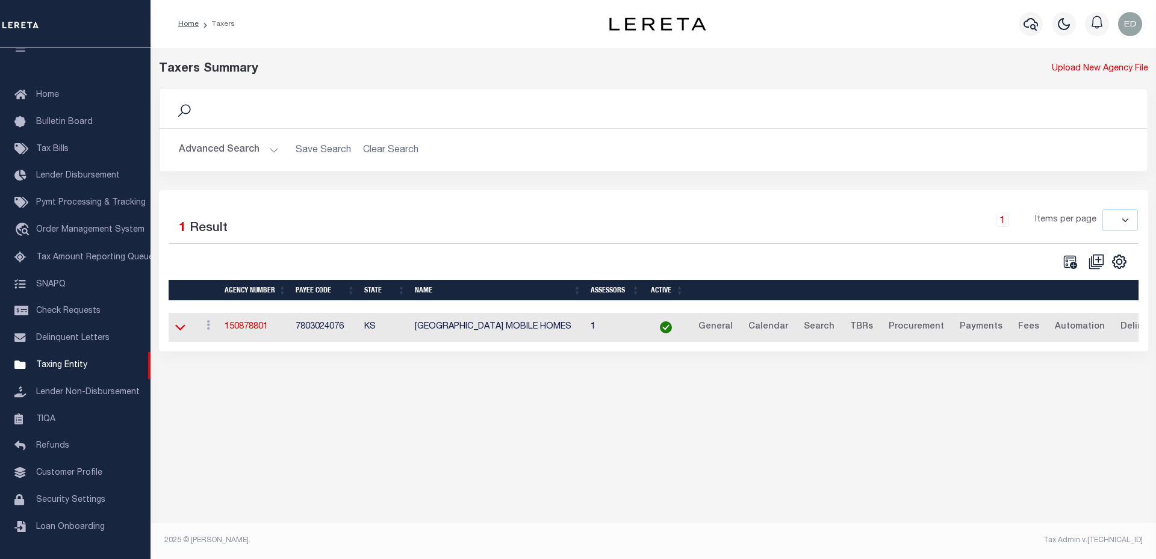
click at [177, 329] on icon at bounding box center [180, 328] width 10 height 6
